Goal: Task Accomplishment & Management: Use online tool/utility

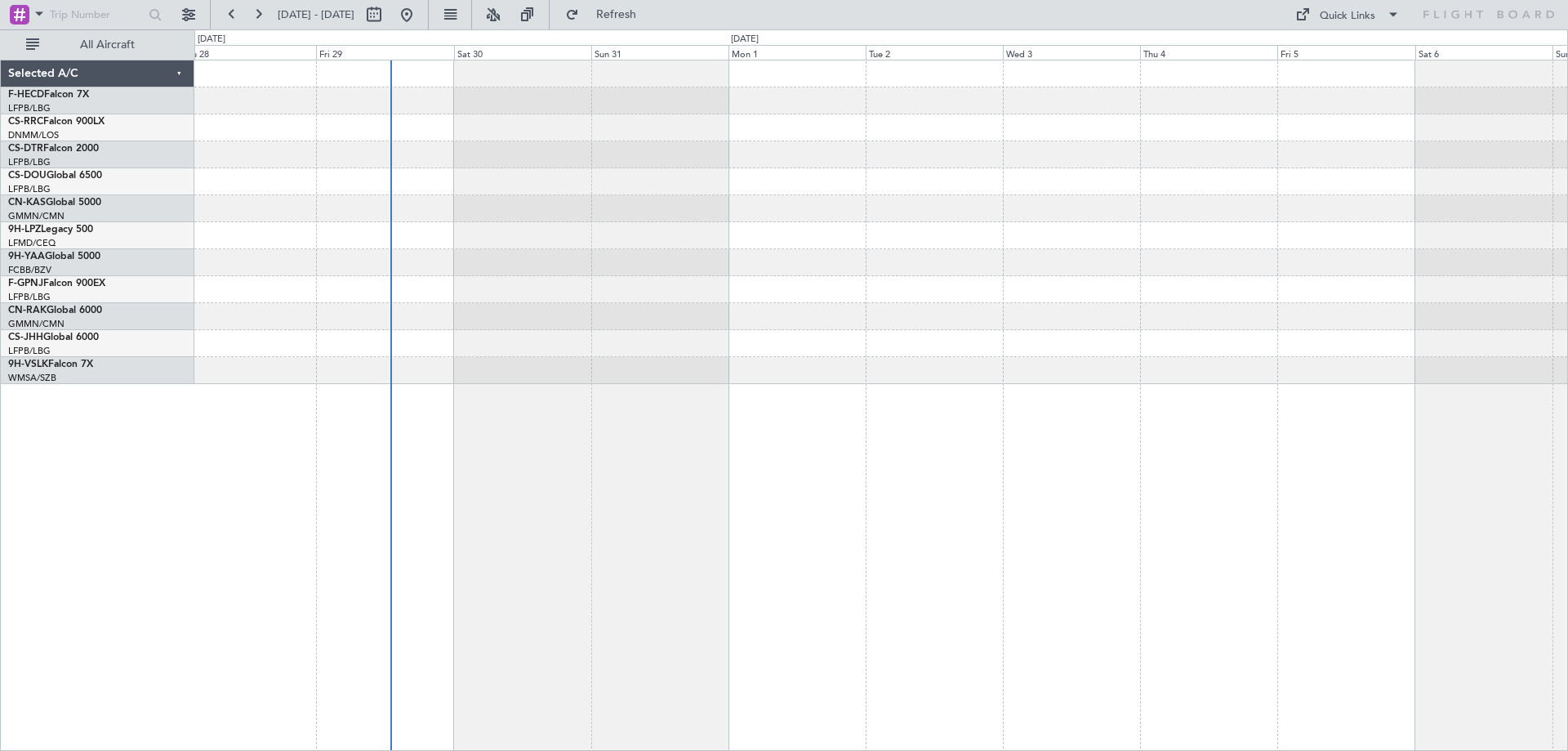
click at [499, 390] on div at bounding box center [881, 405] width 1373 height 691
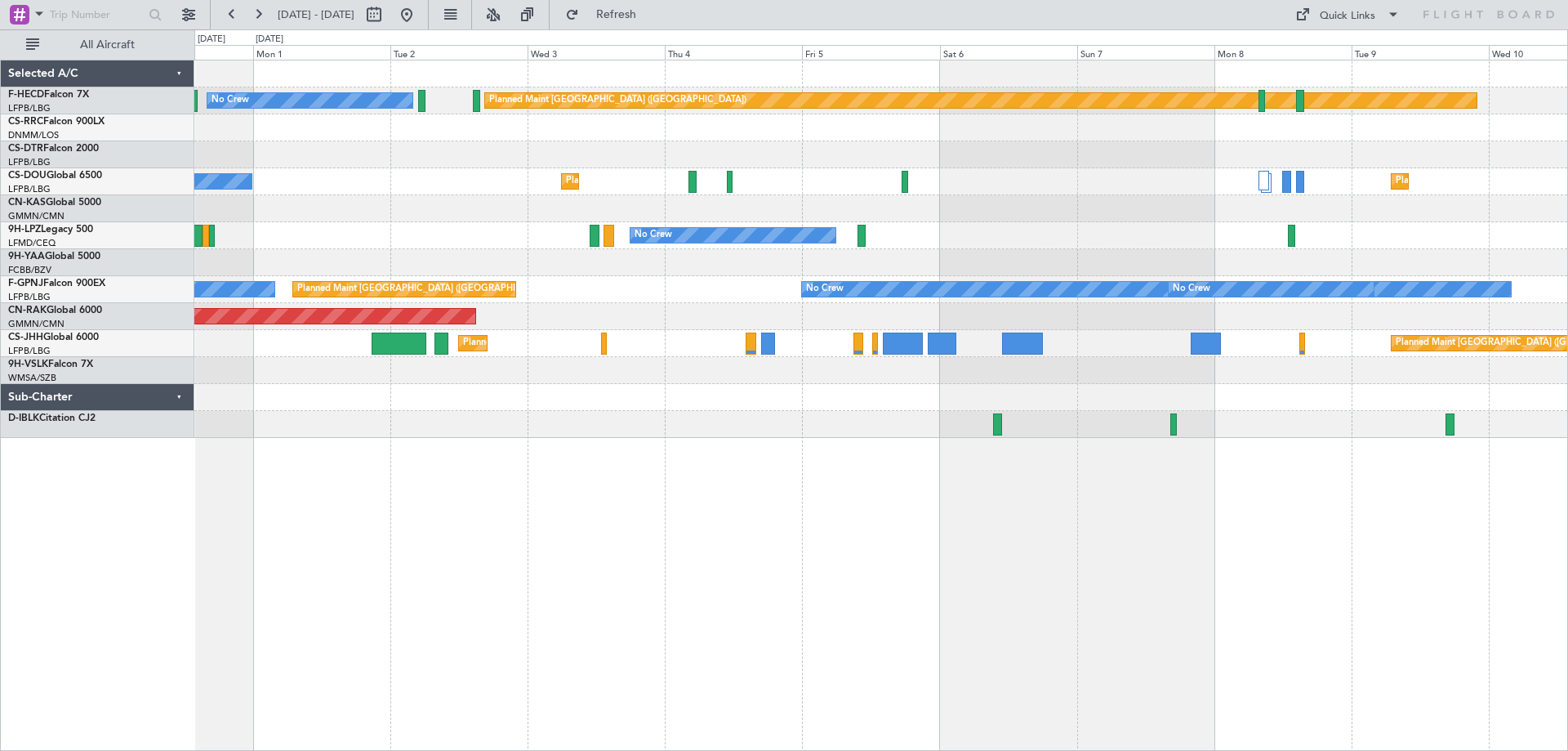
click at [780, 412] on div "Planned Maint Paris (Le Bourget) No Crew Planned Maint Paris (Le Bourget) No Cr…" at bounding box center [881, 249] width 1373 height 378
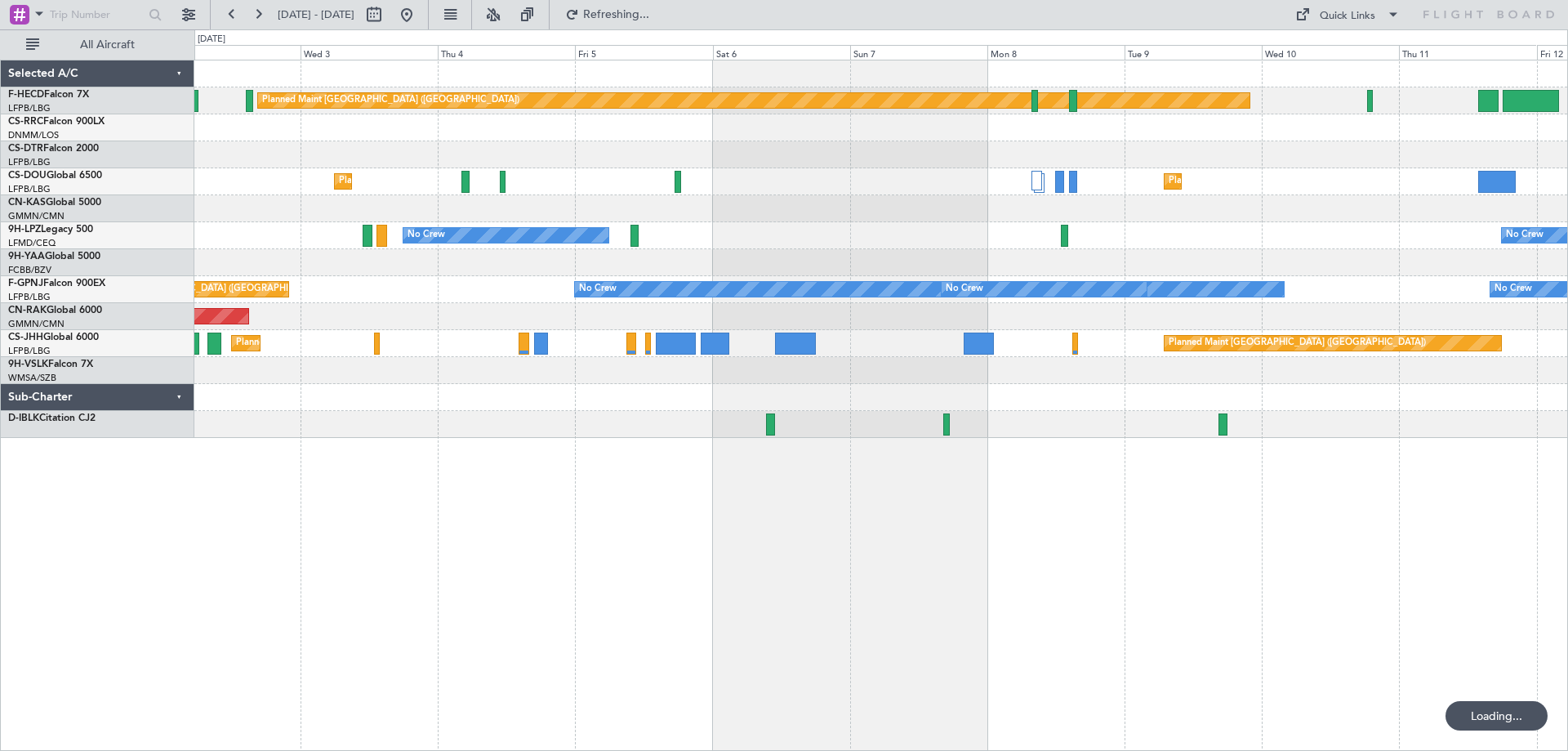
click at [922, 192] on div "Planned Maint Paris (Le Bourget) No Crew Planned Maint Paris (Le Bourget) Plann…" at bounding box center [881, 249] width 1373 height 378
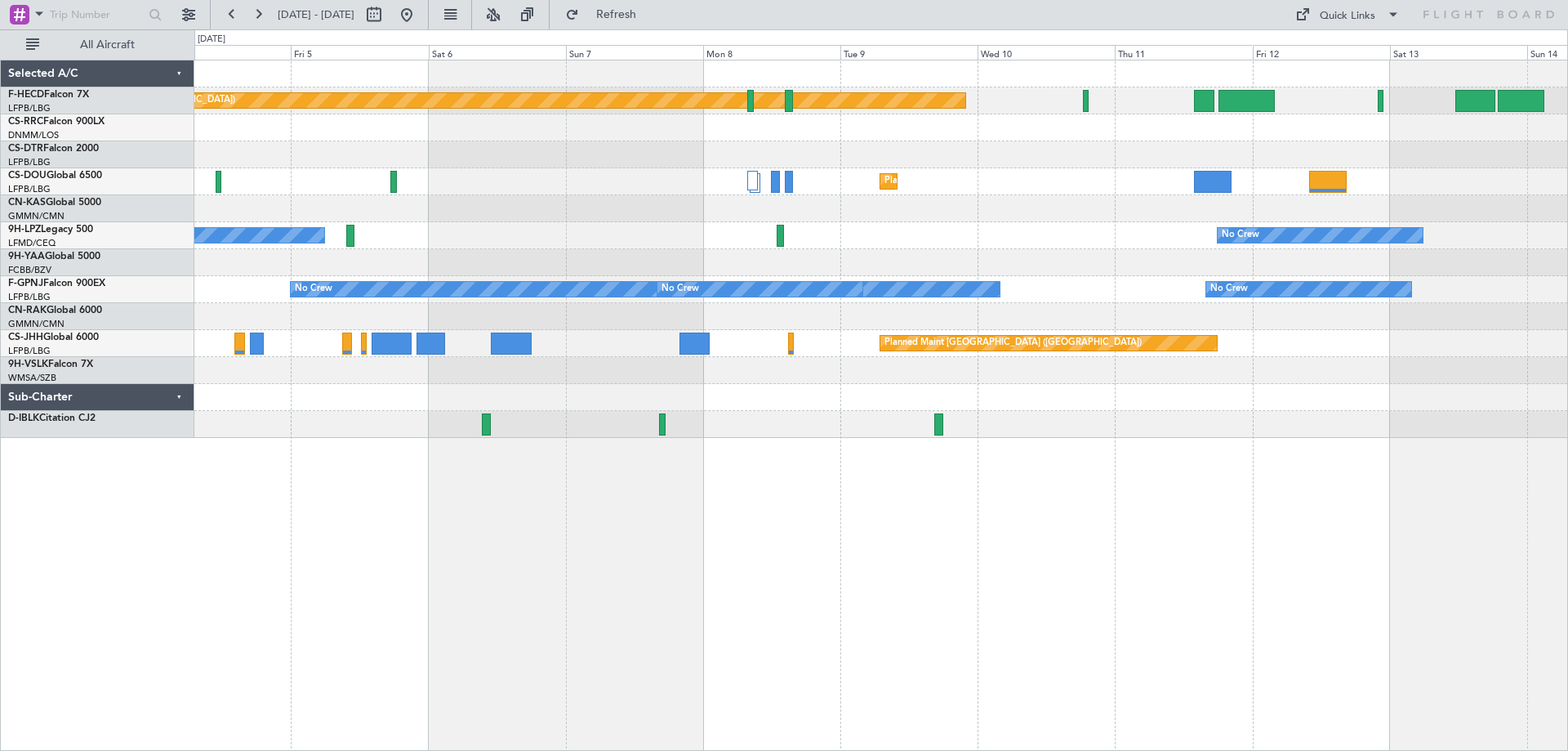
click at [694, 308] on div "Planned Maint Paris (Le Bourget) No Crew Planned Maint Paris (Le Bourget) Plann…" at bounding box center [881, 249] width 1373 height 378
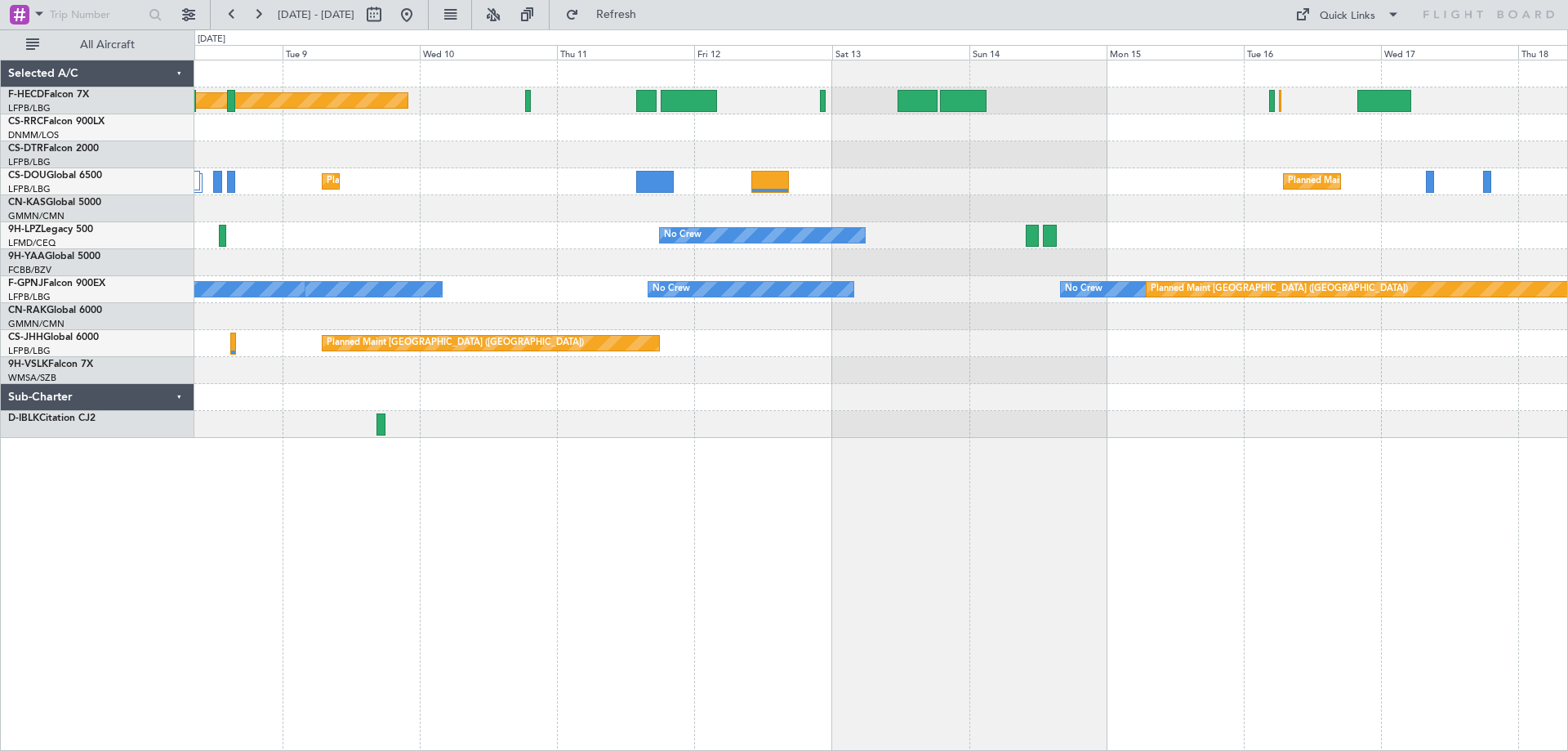
click at [995, 297] on div "No Crew No Crew No Crew No Crew Planned Maint Paris (Le Bourget)" at bounding box center [881, 289] width 1373 height 27
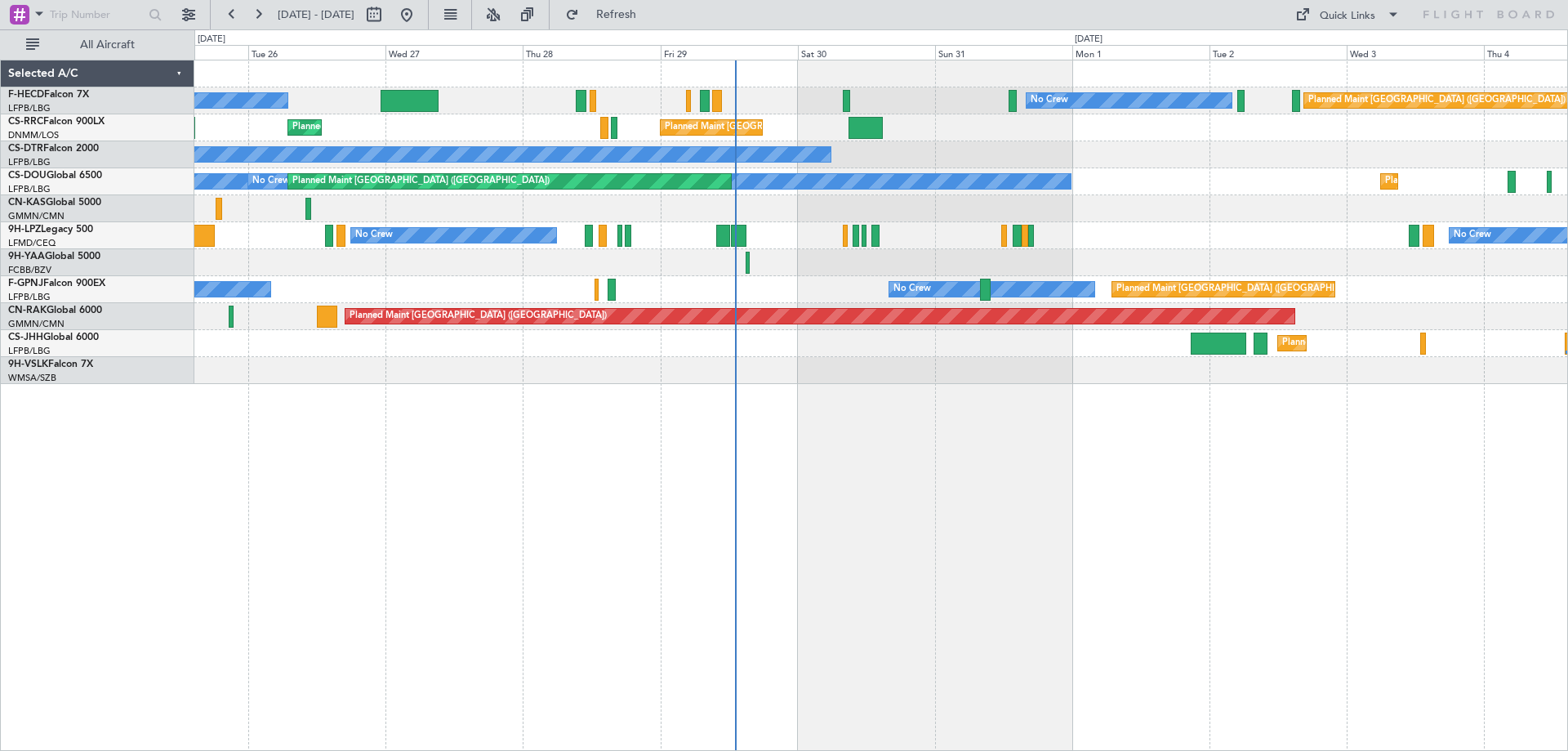
click at [809, 94] on div "Planned Maint [GEOGRAPHIC_DATA] ([GEOGRAPHIC_DATA]) No Crew No Crew" at bounding box center [881, 101] width 1373 height 27
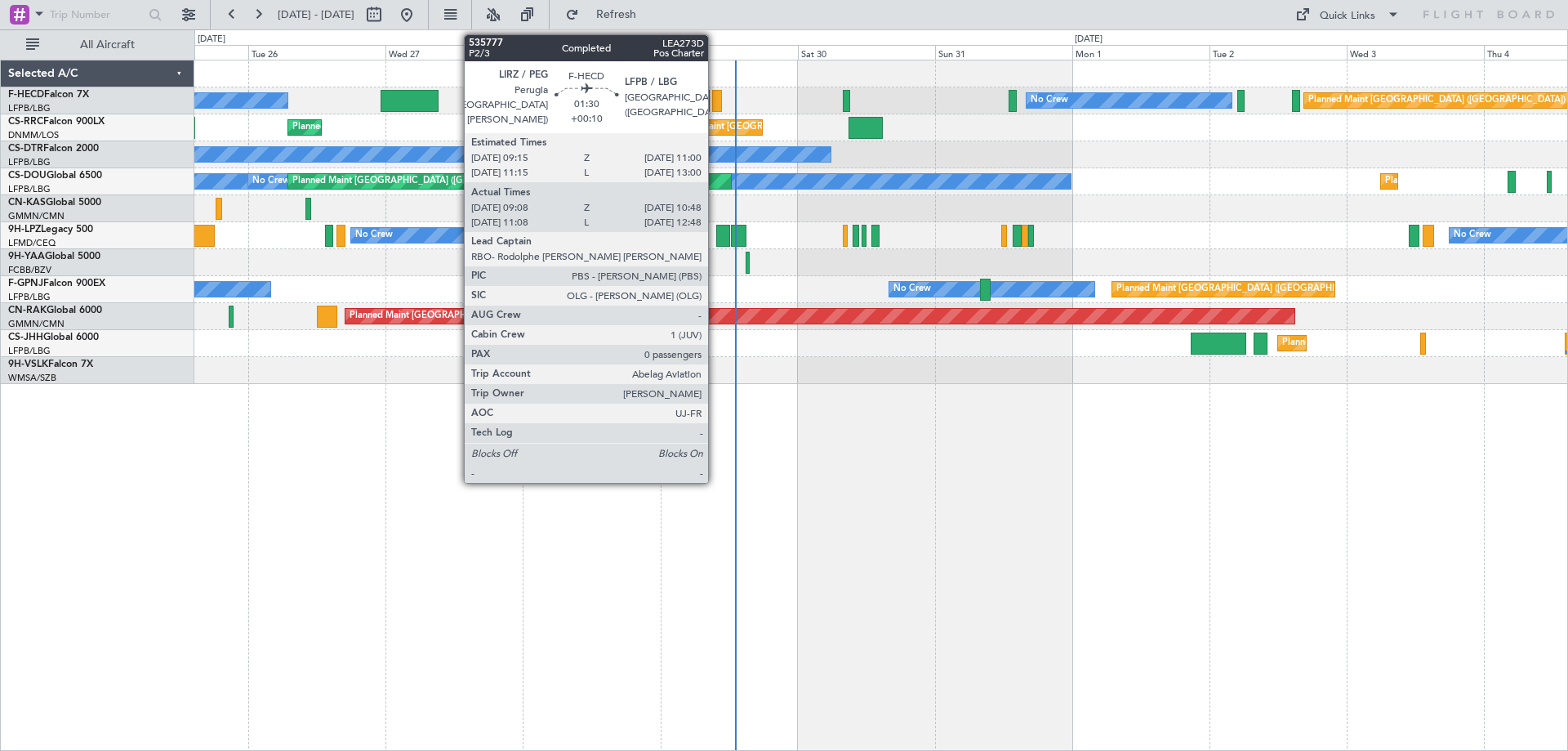
click at [715, 104] on div at bounding box center [717, 101] width 10 height 22
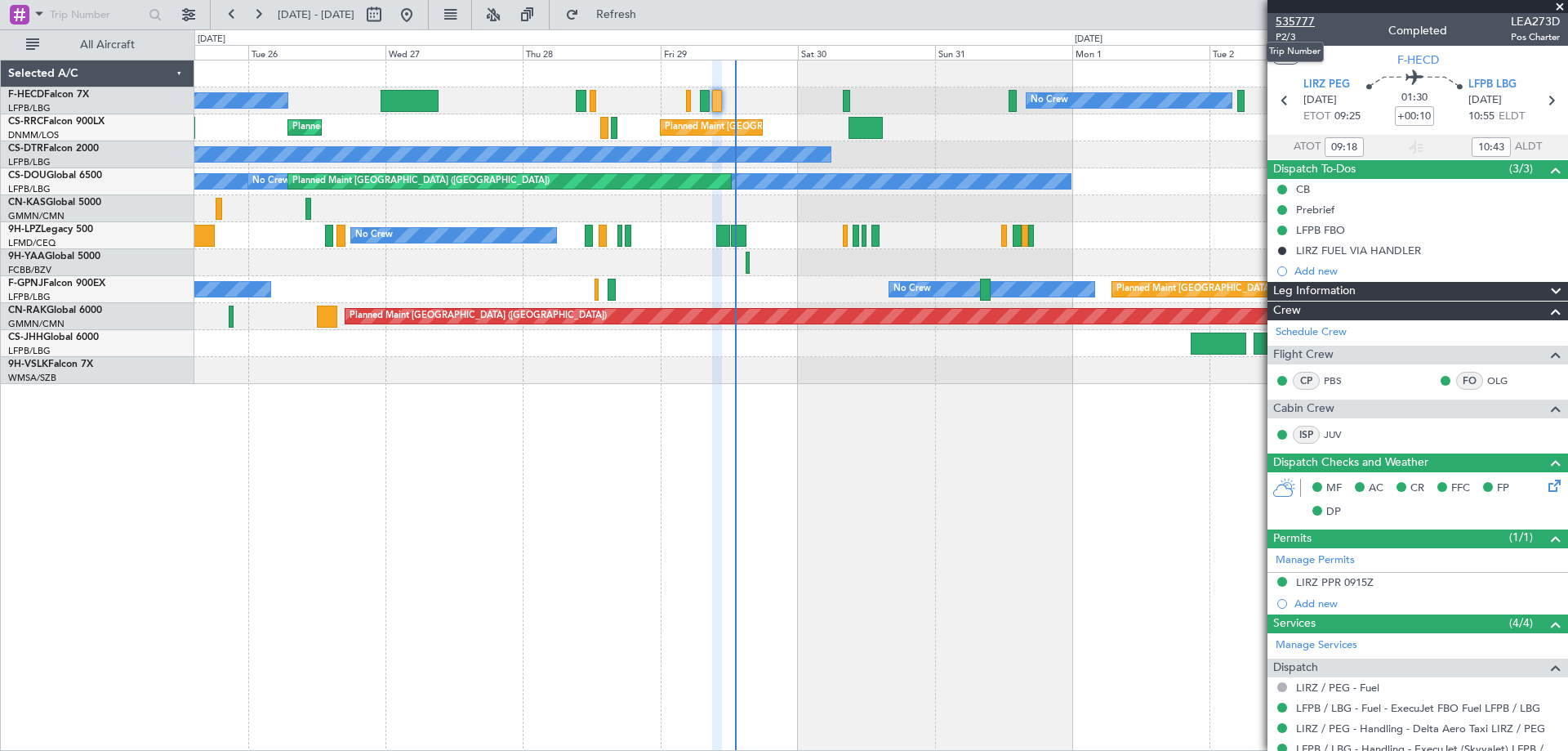
click at [1306, 17] on span "535777" at bounding box center [1295, 22] width 39 height 17
type input "11:18"
type input "12:43"
type input "09:18"
type input "10:43"
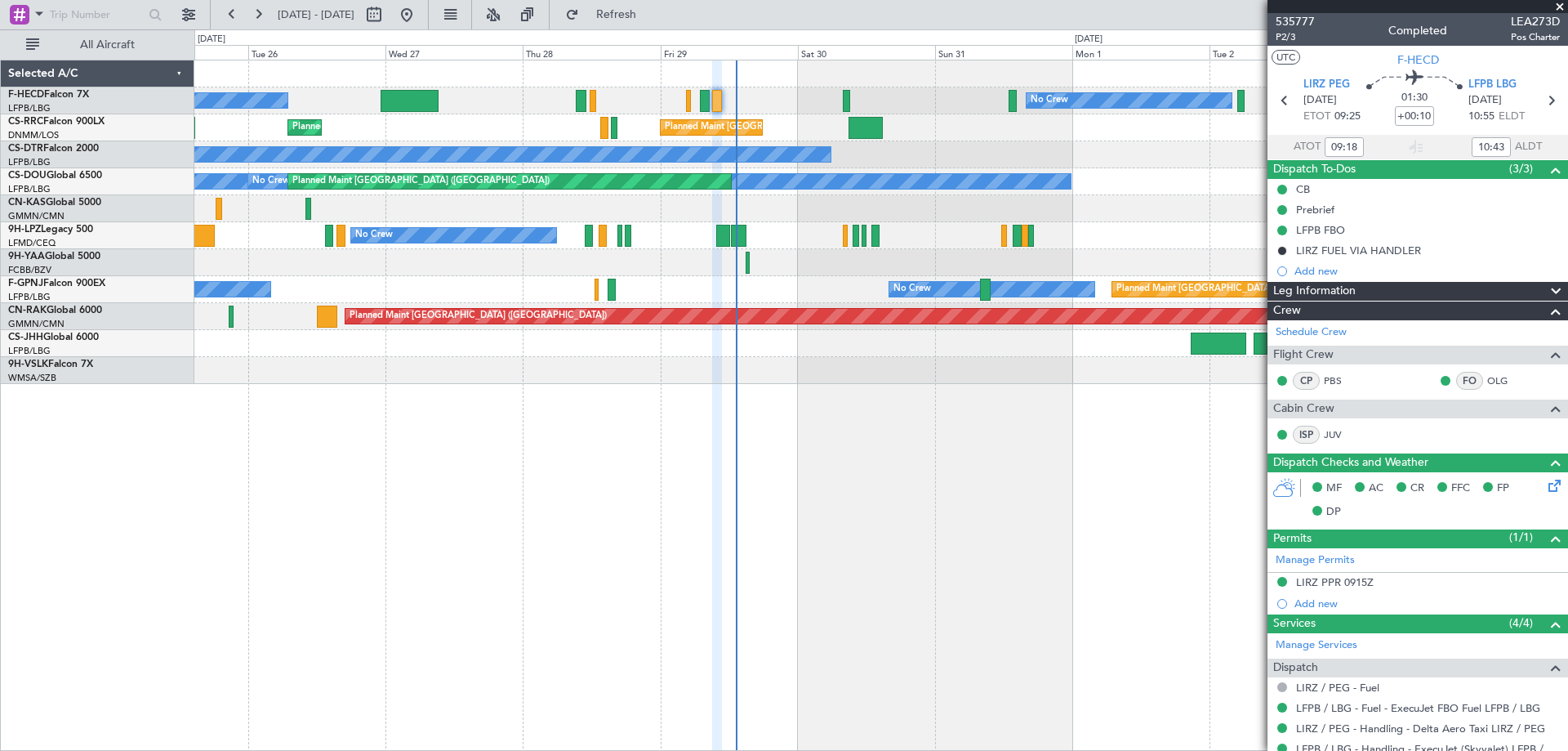
click at [692, 246] on div "No Crew No Crew" at bounding box center [881, 235] width 1373 height 27
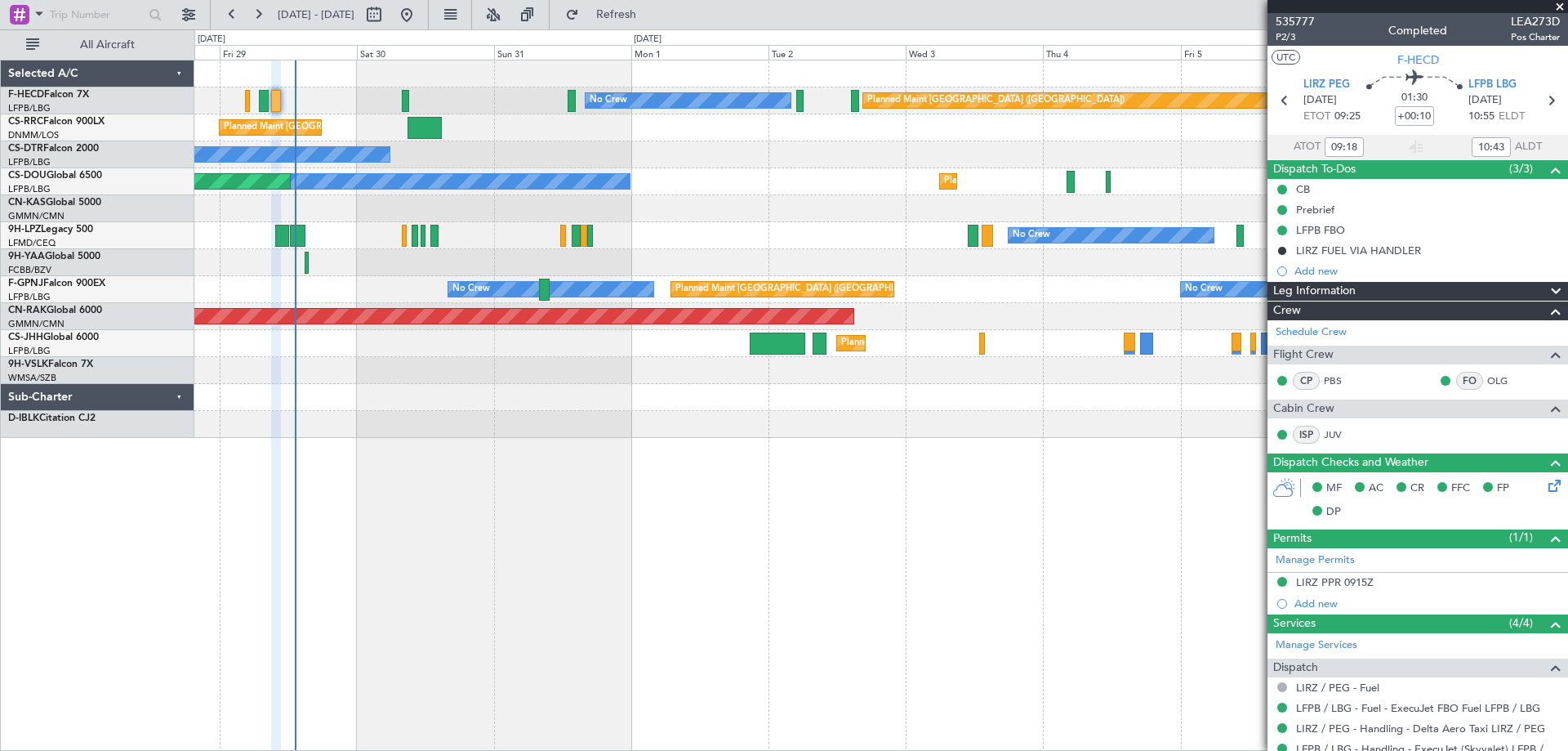
click at [903, 137] on div "Planned Maint [GEOGRAPHIC_DATA] ([GEOGRAPHIC_DATA]) No Crew Planned Maint [GEOG…" at bounding box center [881, 249] width 1373 height 378
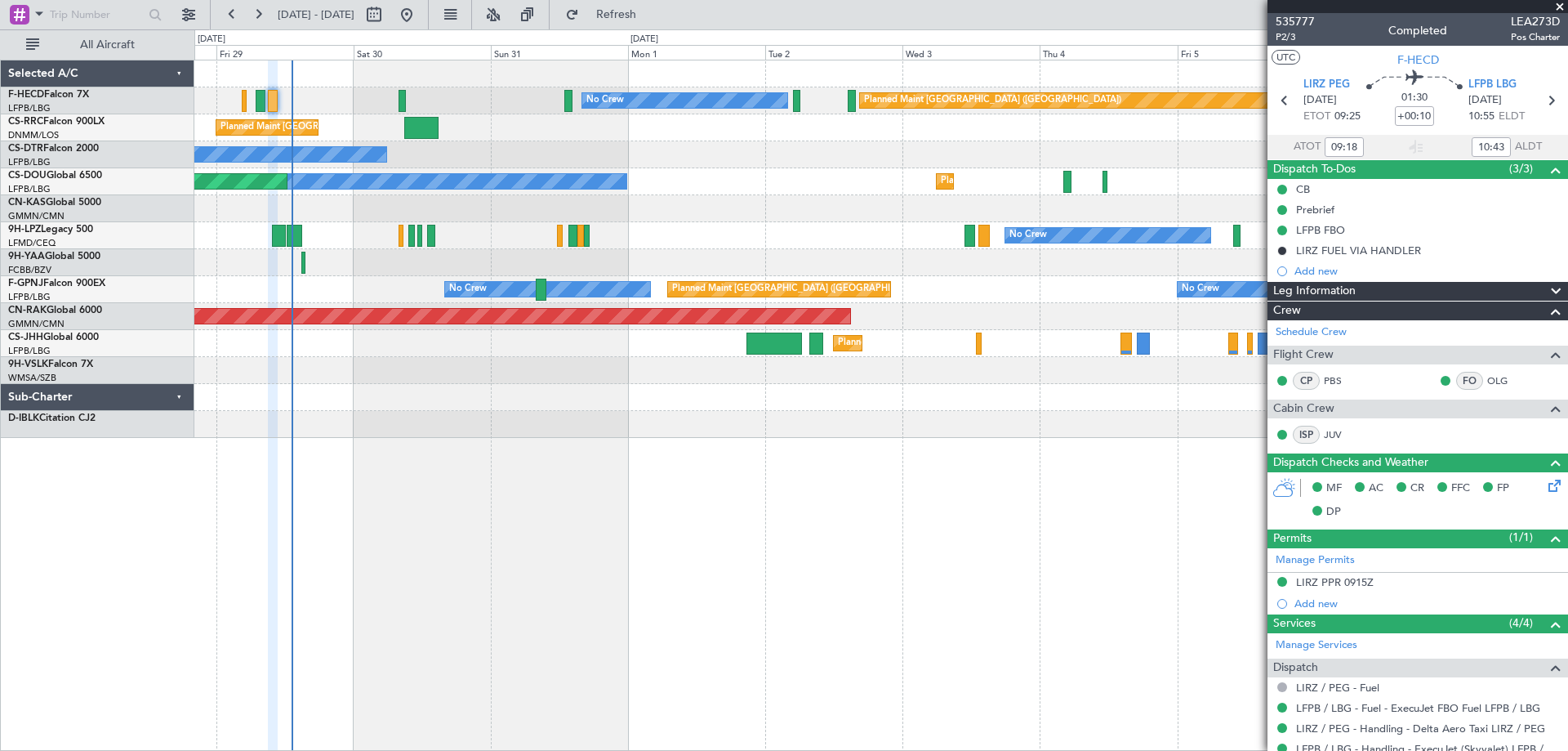
click at [1567, 12] on span at bounding box center [1560, 7] width 17 height 15
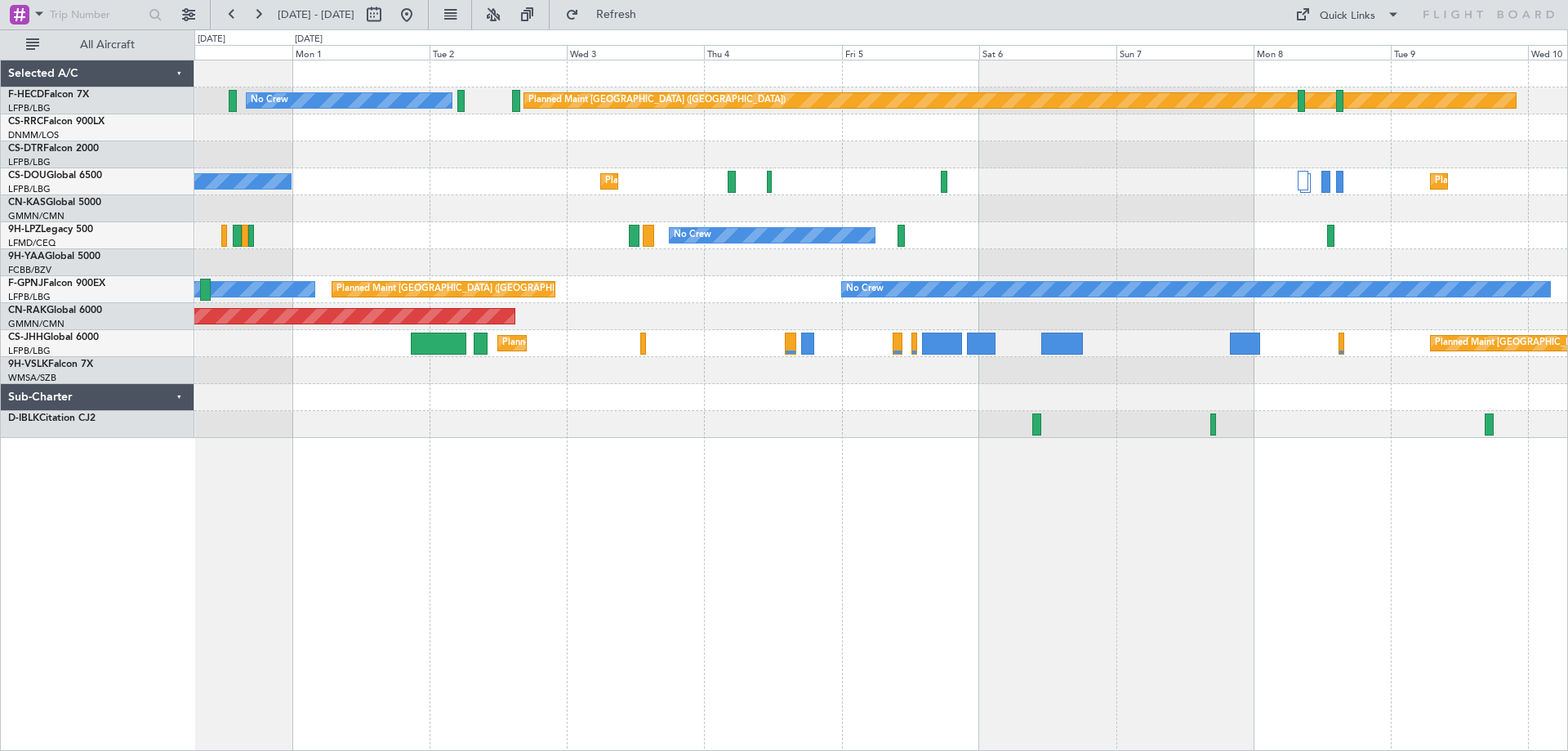
click at [798, 365] on div "Planned Maint [GEOGRAPHIC_DATA] ([GEOGRAPHIC_DATA]) No Crew Planned Maint [GEOG…" at bounding box center [881, 249] width 1373 height 378
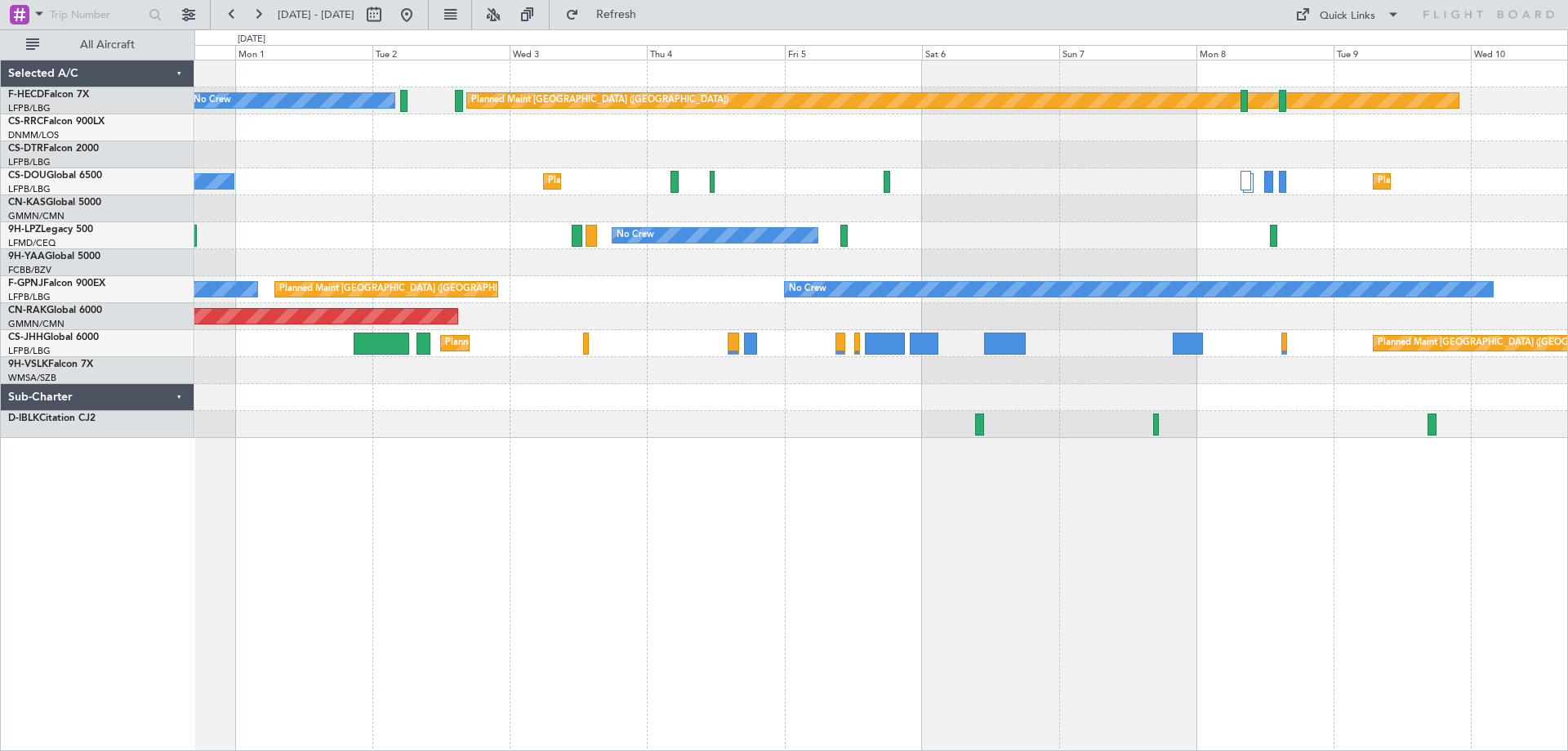
click at [1494, 189] on div "Planned Maint [GEOGRAPHIC_DATA] ([GEOGRAPHIC_DATA]) No Crew Planned Maint [GEOG…" at bounding box center [881, 249] width 1373 height 378
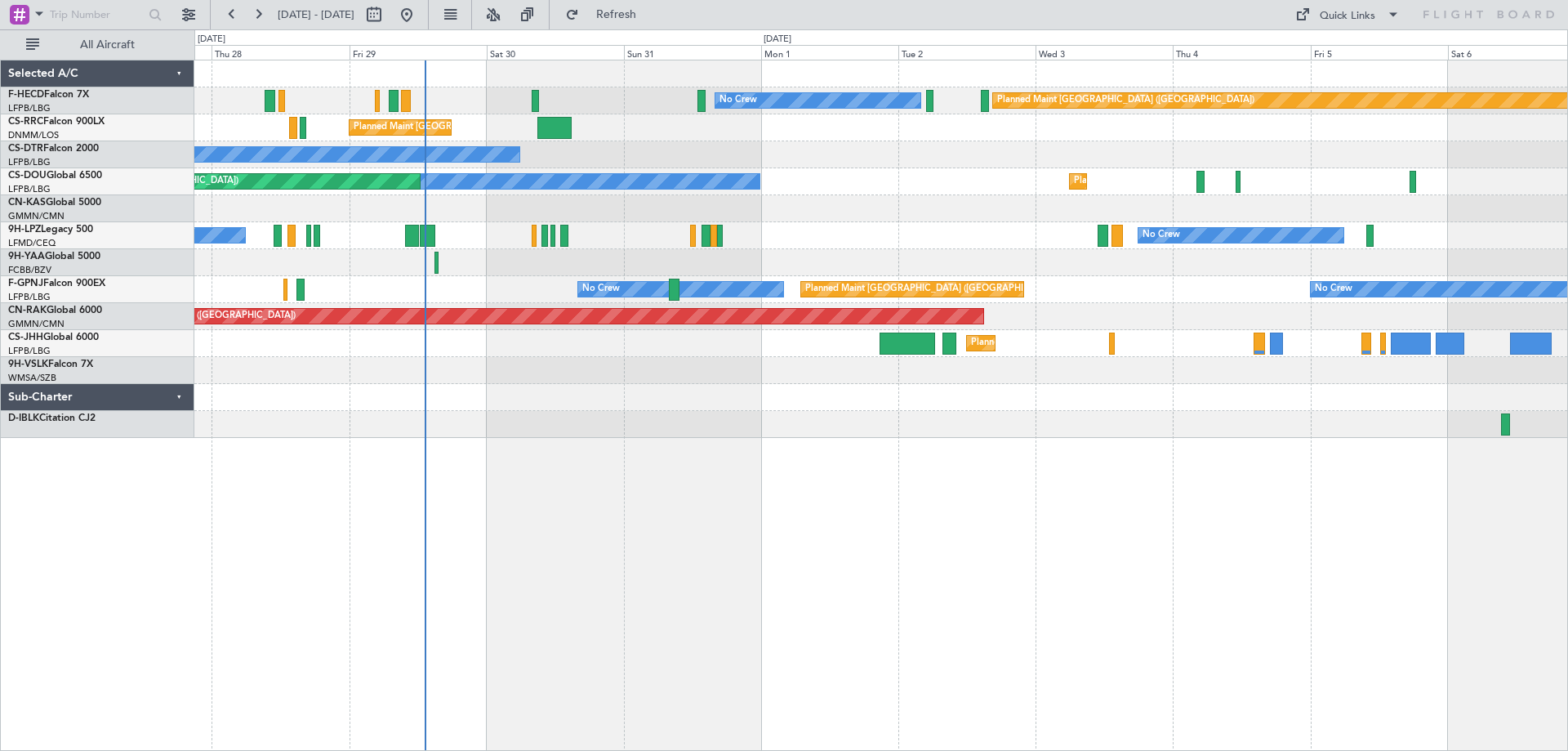
click at [1201, 193] on div "Planned Maint [GEOGRAPHIC_DATA] ([GEOGRAPHIC_DATA]) No Crew No Crew Planned Mai…" at bounding box center [881, 249] width 1373 height 378
